Goal: Task Accomplishment & Management: Manage account settings

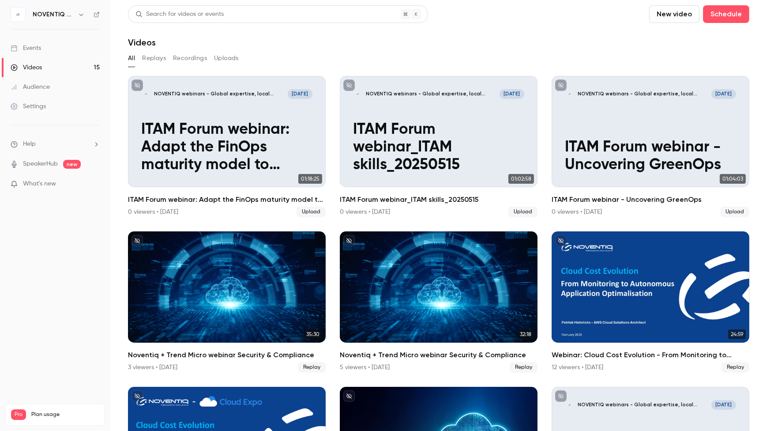
click at [666, 15] on button "New video" at bounding box center [674, 14] width 50 height 18
click at [686, 60] on div "Upload" at bounding box center [701, 61] width 67 height 9
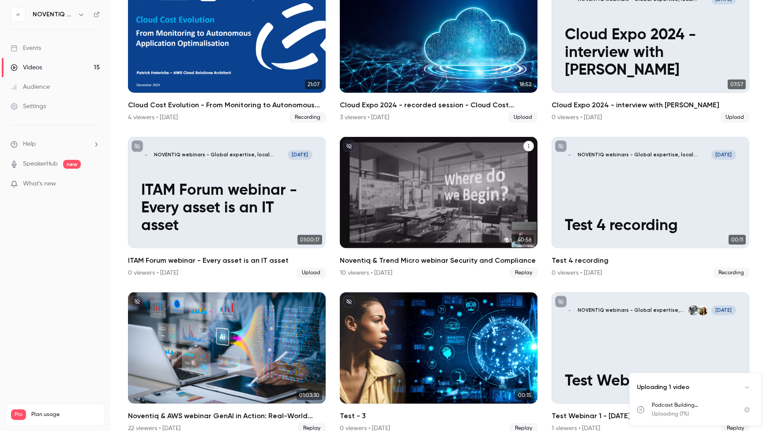
scroll to position [412, 0]
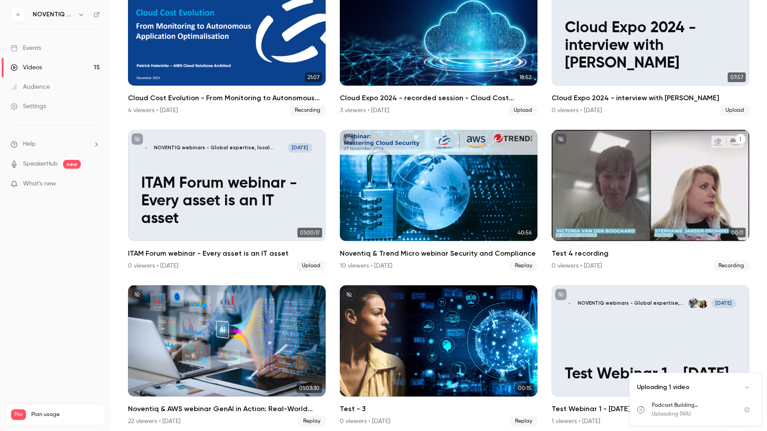
click at [738, 136] on icon "Test 4 recording" at bounding box center [740, 138] width 5 height 5
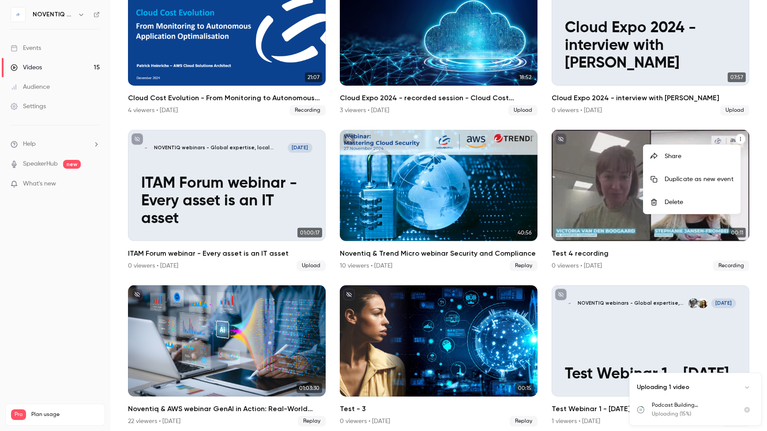
click at [682, 202] on div "Delete" at bounding box center [699, 202] width 69 height 9
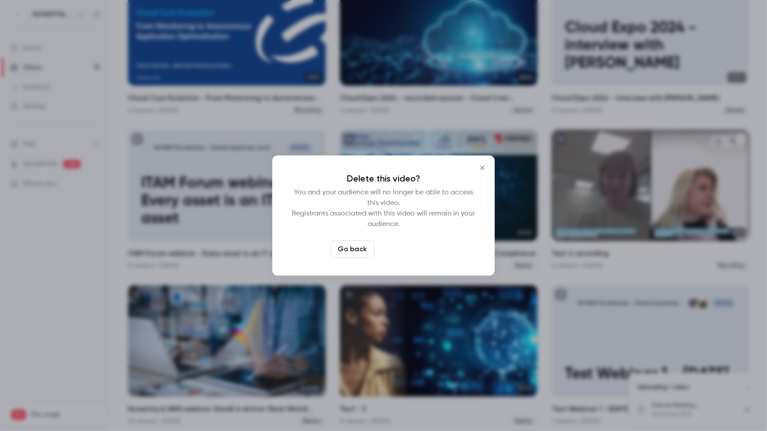
click at [406, 250] on button "Delete video" at bounding box center [407, 249] width 59 height 18
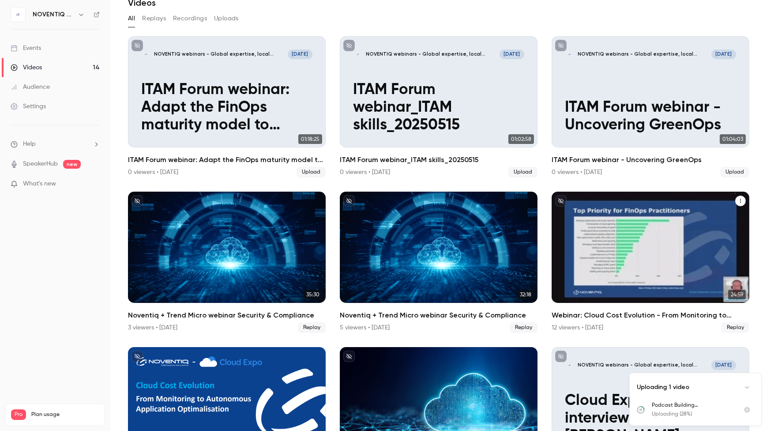
scroll to position [0, 0]
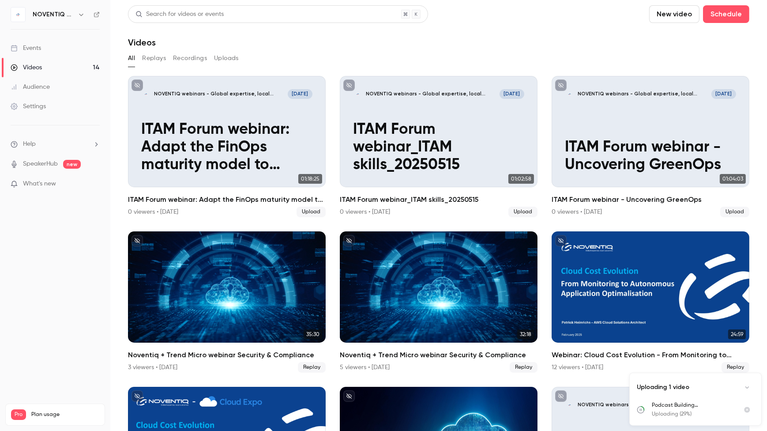
click at [155, 61] on button "Replays" at bounding box center [154, 58] width 24 height 14
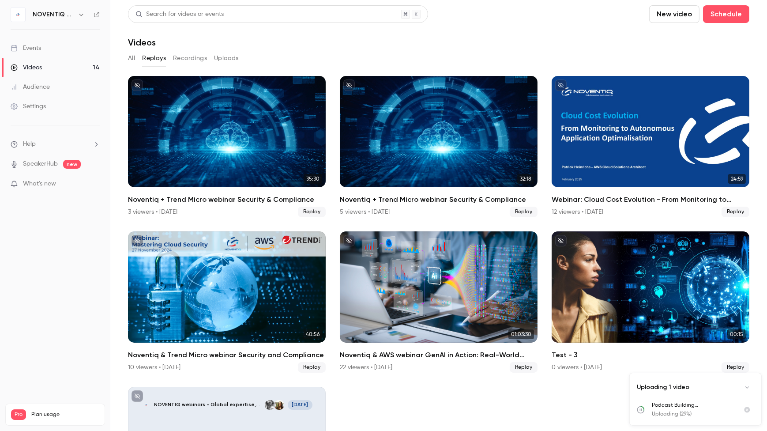
click at [185, 62] on button "Recordings" at bounding box center [190, 58] width 34 height 14
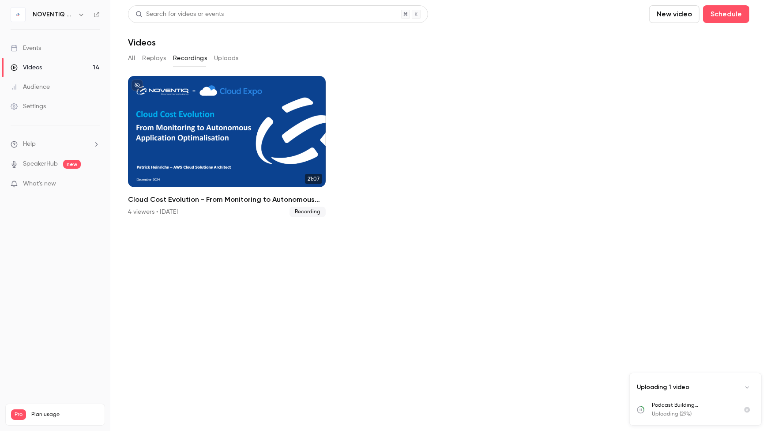
click at [224, 60] on button "Uploads" at bounding box center [226, 58] width 25 height 14
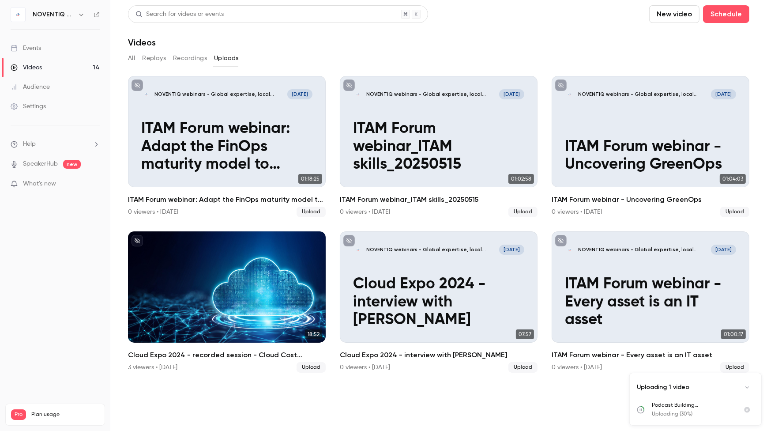
click at [133, 60] on button "All" at bounding box center [131, 58] width 7 height 14
